Goal: Task Accomplishment & Management: Use online tool/utility

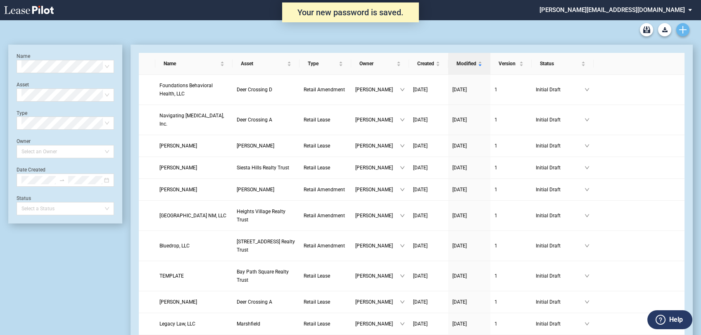
click at [687, 30] on link "Create new document" at bounding box center [682, 29] width 13 height 13
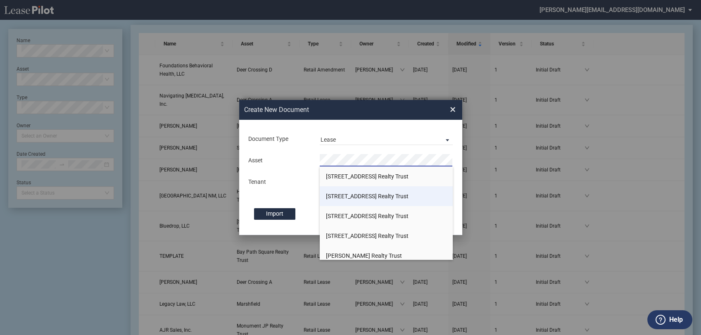
click at [344, 196] on span "661 Boylston Street Realty Trust" at bounding box center [367, 196] width 83 height 7
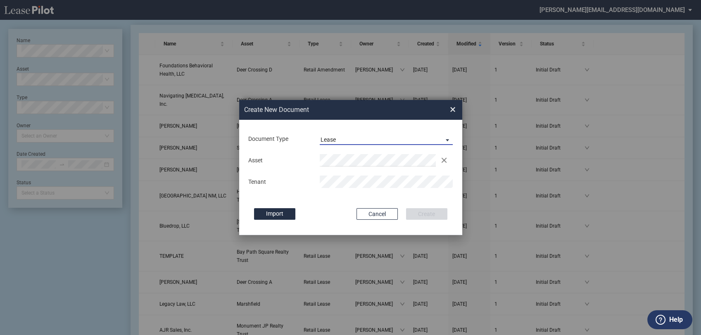
click at [375, 136] on span "Lease" at bounding box center [380, 140] width 119 height 8
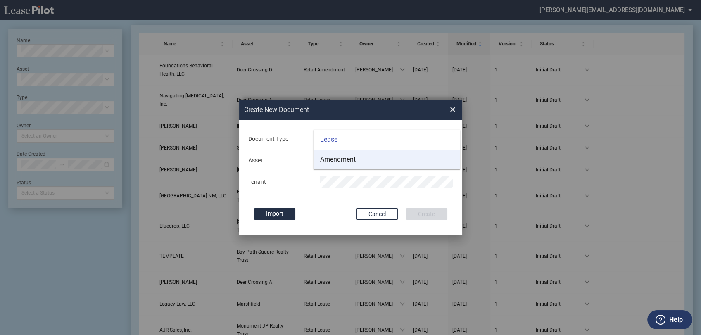
click at [354, 157] on div "Amendment" at bounding box center [338, 159] width 36 height 9
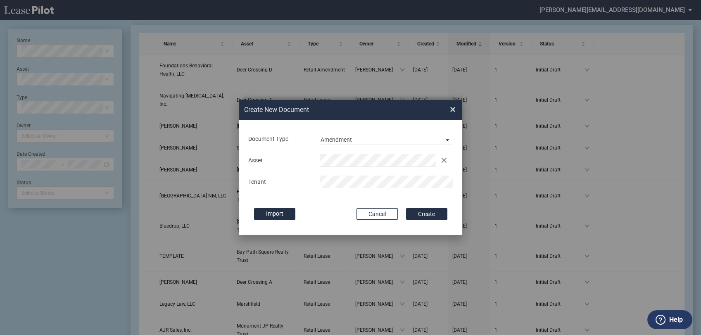
click at [342, 214] on div "Import" at bounding box center [301, 214] width 94 height 12
click at [417, 210] on button "Create" at bounding box center [426, 214] width 41 height 12
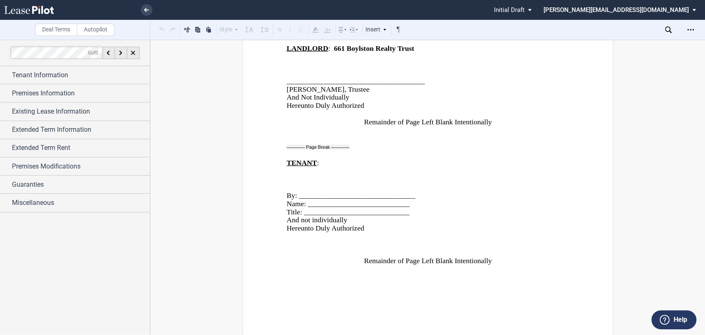
scroll to position [767, 0]
click at [692, 26] on div "Open Lease options menu" at bounding box center [690, 29] width 13 height 13
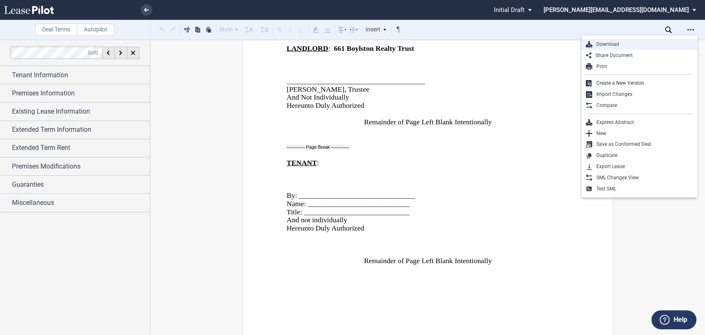
click at [610, 44] on div "Download" at bounding box center [642, 44] width 101 height 7
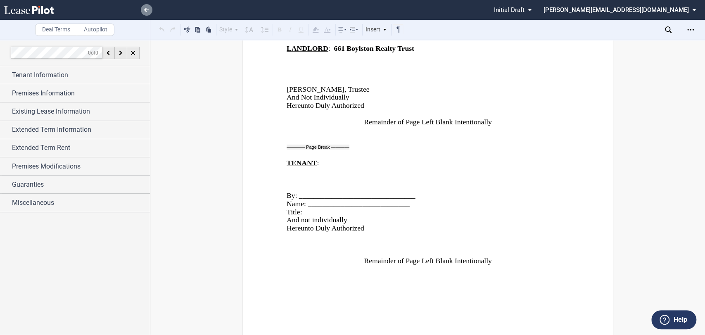
click at [146, 13] on link at bounding box center [147, 10] width 12 height 12
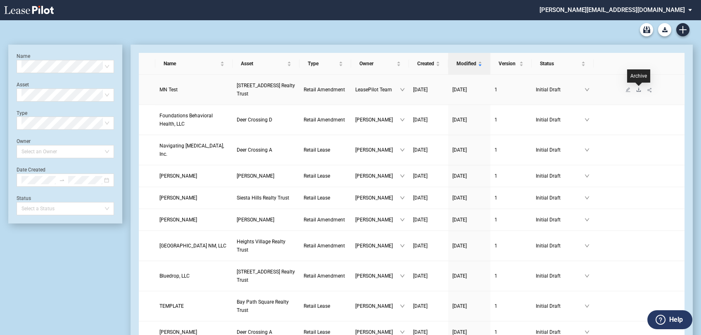
click at [639, 90] on icon "download" at bounding box center [638, 89] width 5 height 5
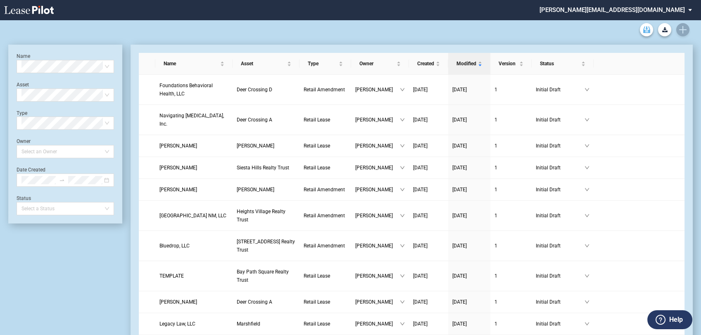
click at [651, 27] on link "Archive" at bounding box center [646, 29] width 13 height 13
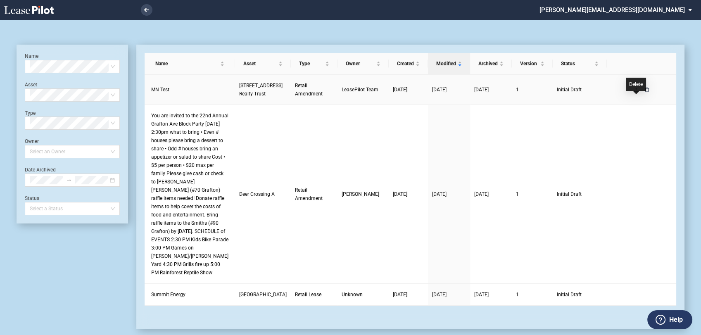
click at [645, 92] on icon "delete" at bounding box center [647, 89] width 4 height 5
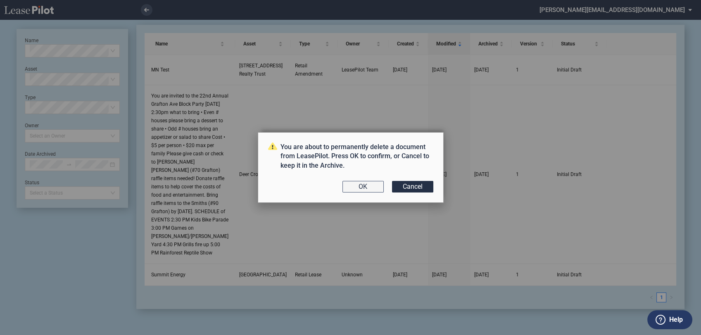
click at [351, 189] on button "OK" at bounding box center [362, 187] width 41 height 12
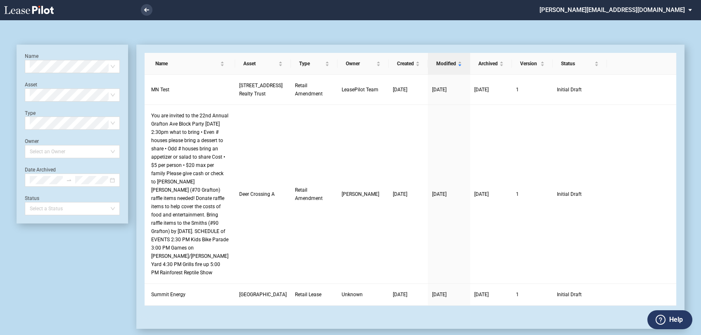
scroll to position [20, 0]
